Goal: Check status: Check status

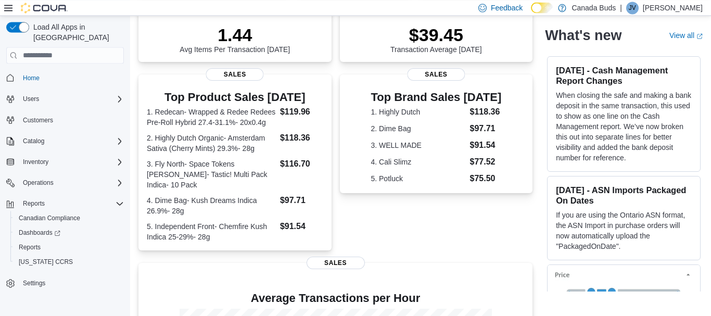
scroll to position [193, 0]
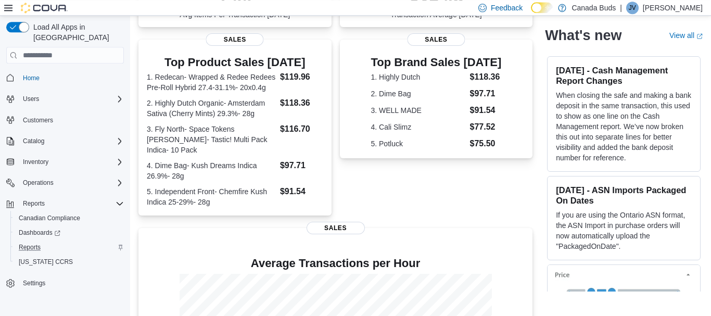
click at [48, 241] on div "Reports" at bounding box center [69, 247] width 109 height 12
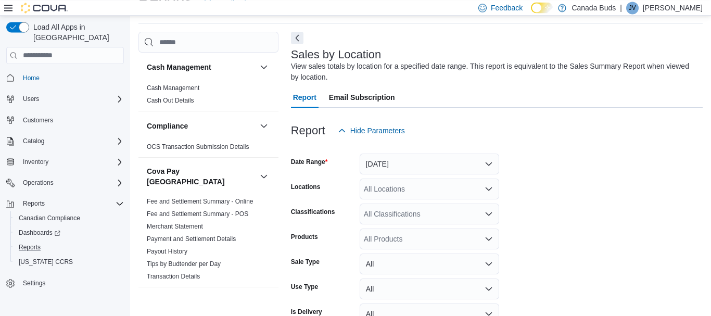
scroll to position [35, 0]
click at [415, 166] on button "[DATE]" at bounding box center [430, 163] width 140 height 21
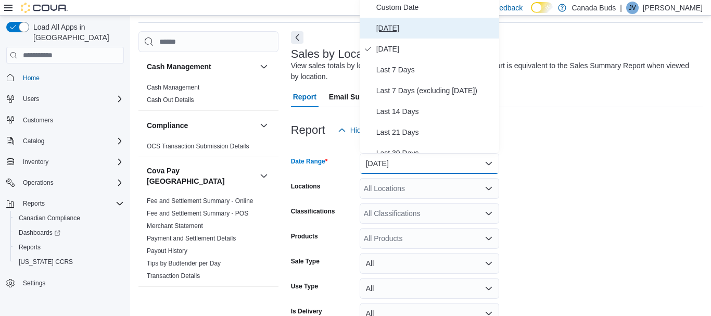
click at [440, 28] on span "[DATE]" at bounding box center [436, 28] width 119 height 12
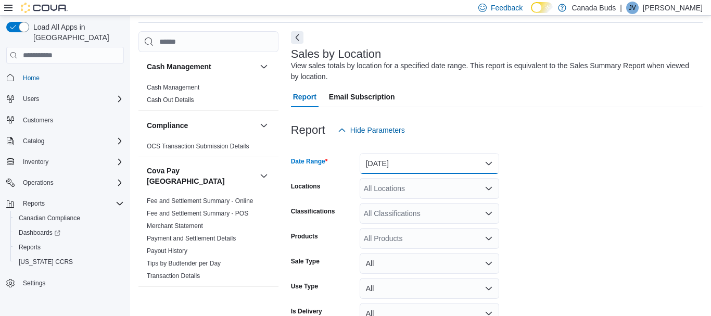
scroll to position [93, 0]
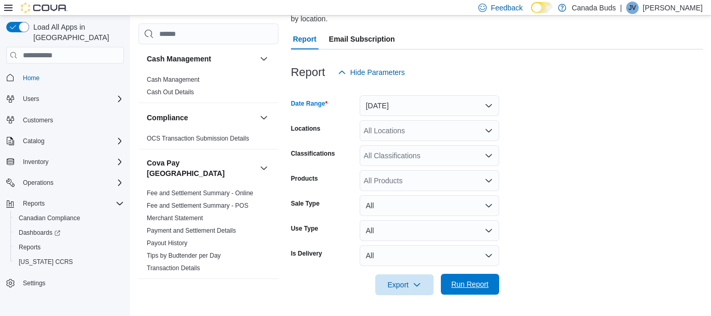
click at [469, 282] on span "Run Report" at bounding box center [470, 284] width 37 height 10
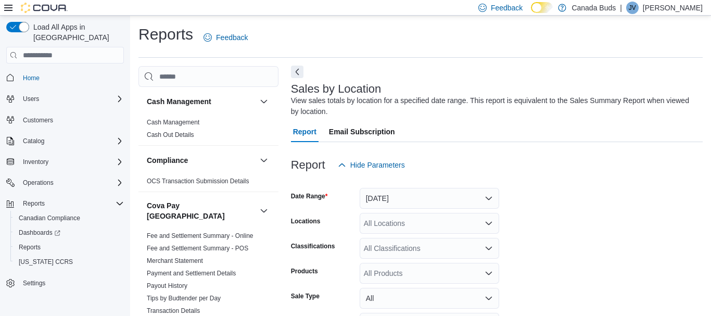
click at [297, 72] on button "Next" at bounding box center [297, 72] width 12 height 12
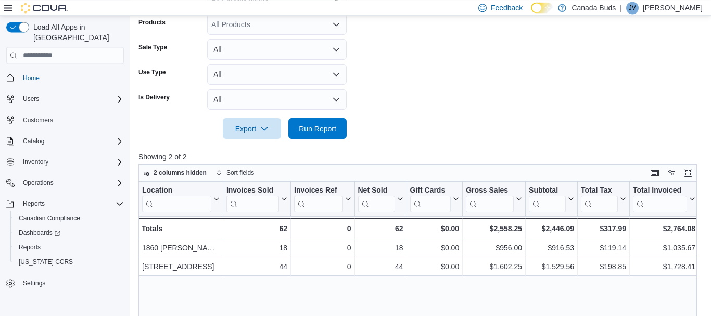
scroll to position [267, 0]
